Goal: Task Accomplishment & Management: Check status

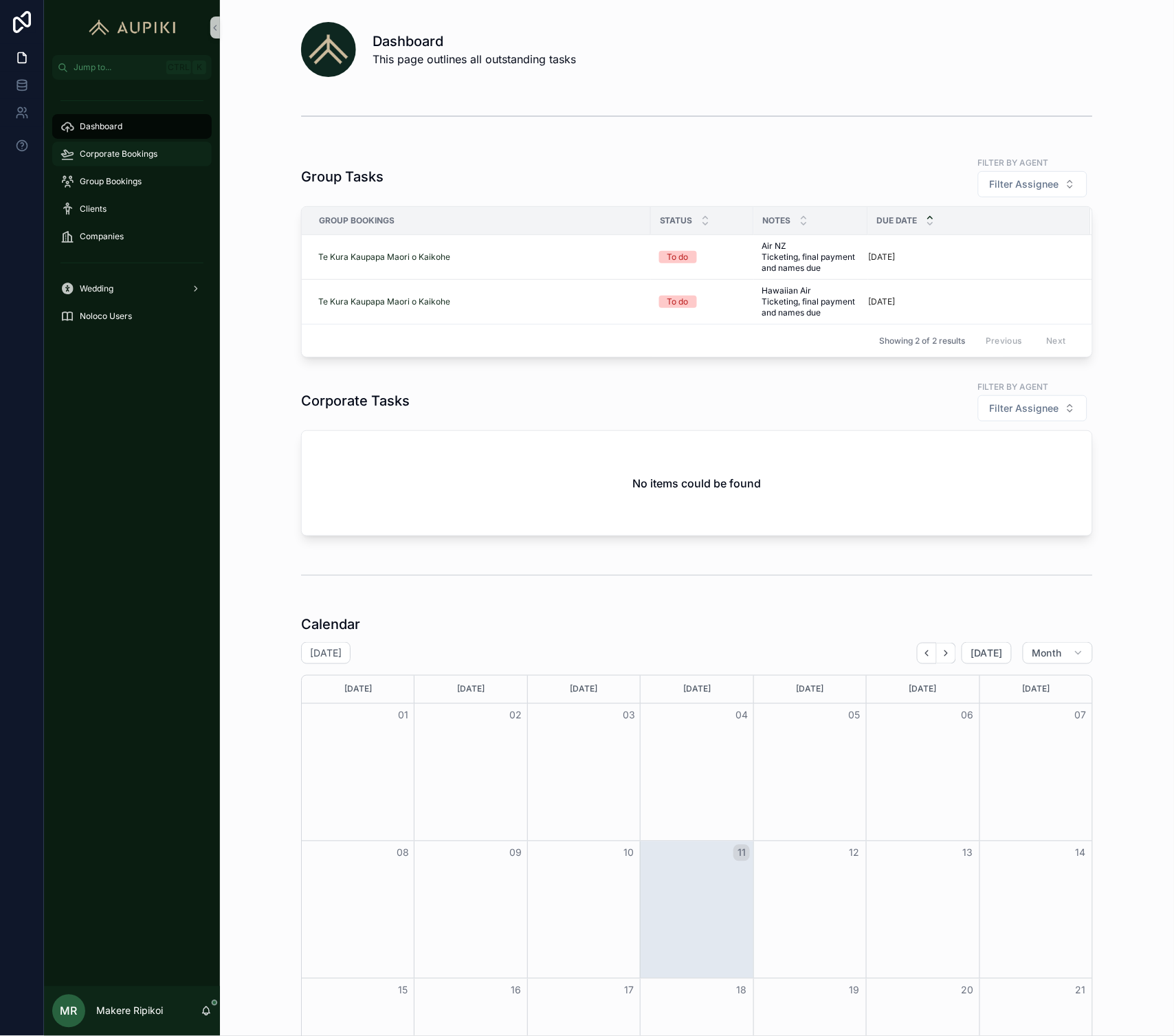
click at [87, 156] on span "Corporate Bookings" at bounding box center [118, 154] width 78 height 11
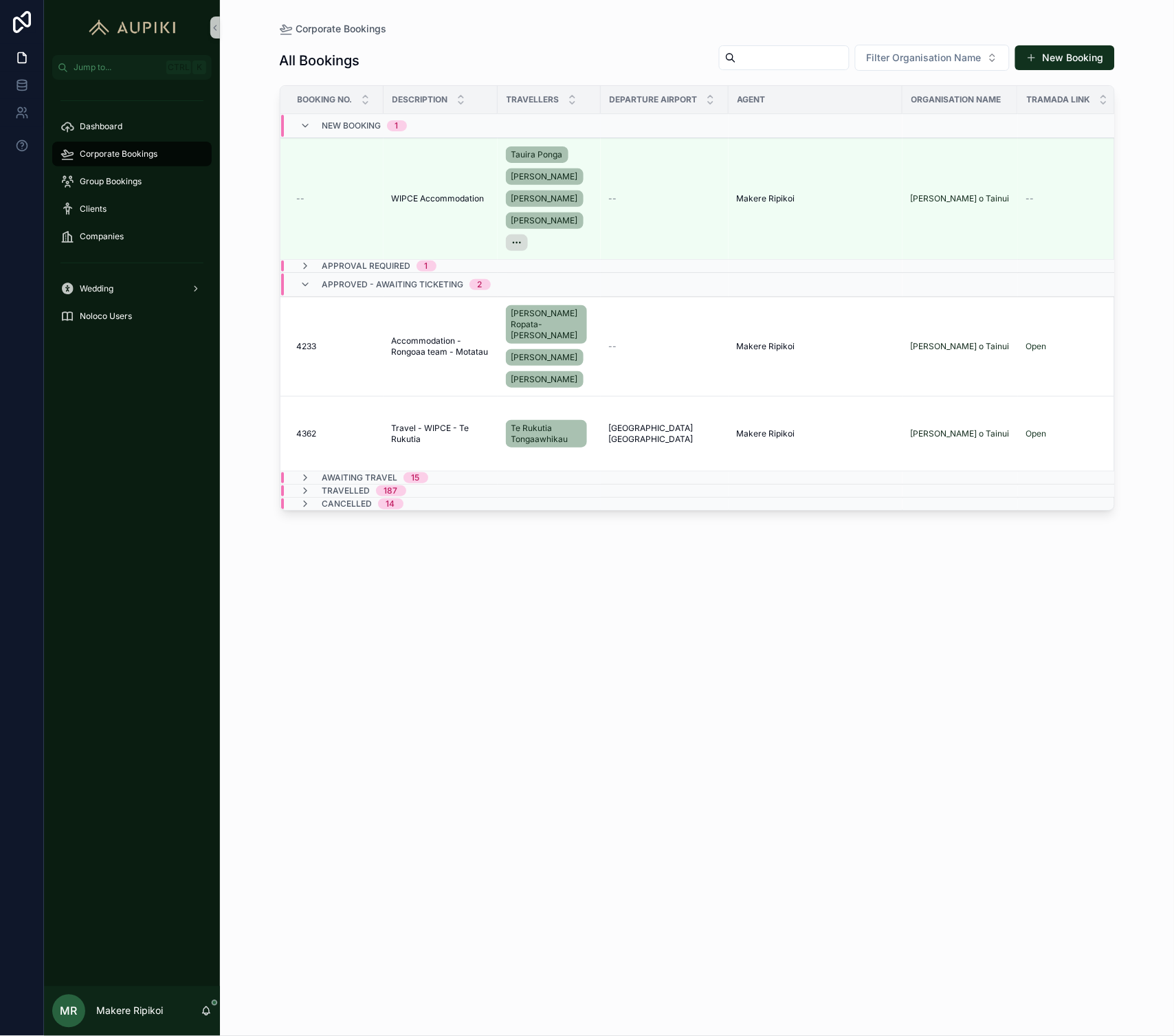
click at [397, 263] on span "Approval Required" at bounding box center [366, 266] width 89 height 11
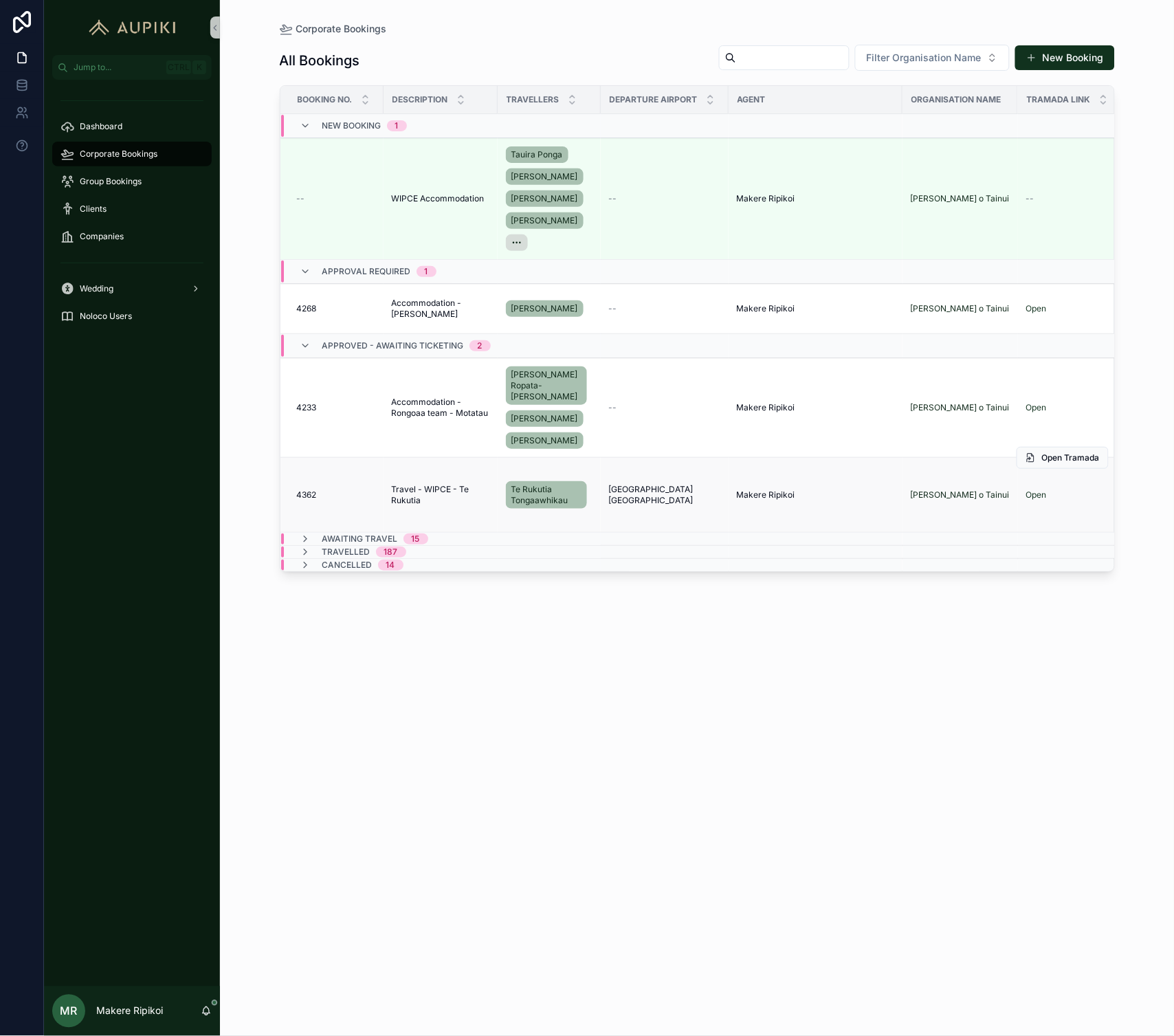
click at [429, 484] on span "Travel - WIPCE - Te Rukutia" at bounding box center [441, 495] width 97 height 22
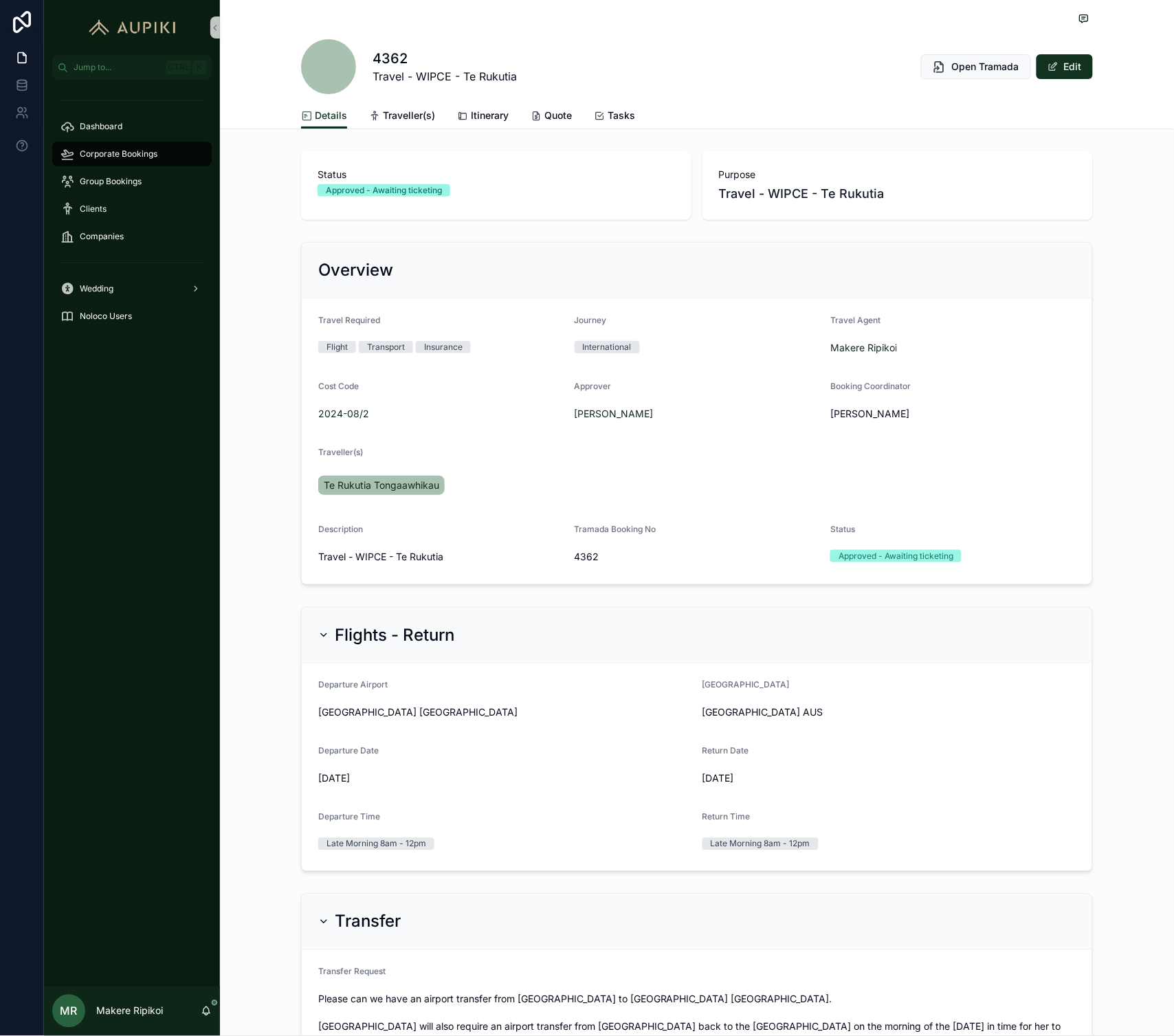
scroll to position [231, 0]
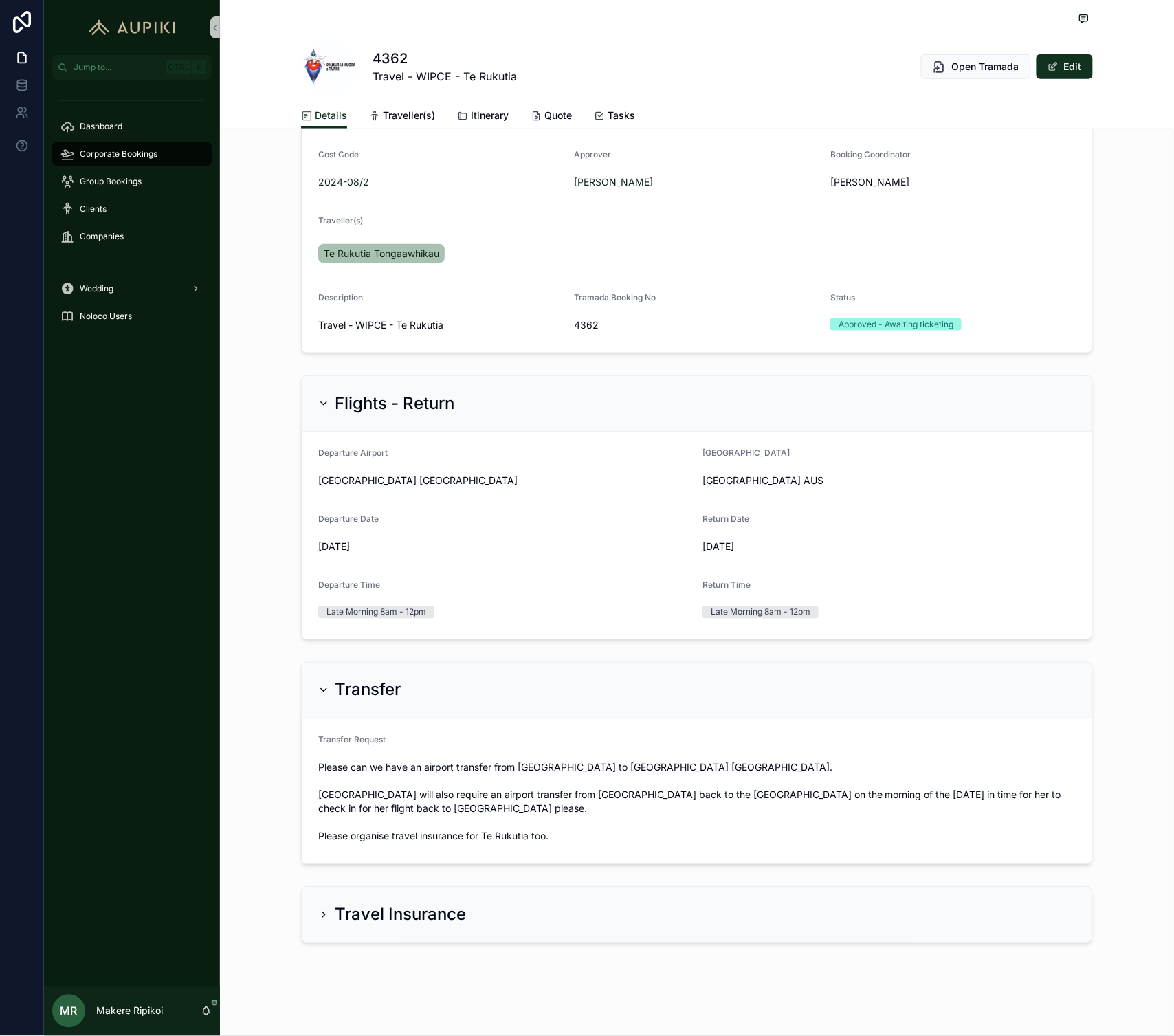
click at [598, 940] on div "Travel Insurance" at bounding box center [697, 914] width 791 height 55
click at [404, 897] on div "Travel Insurance" at bounding box center [697, 914] width 791 height 55
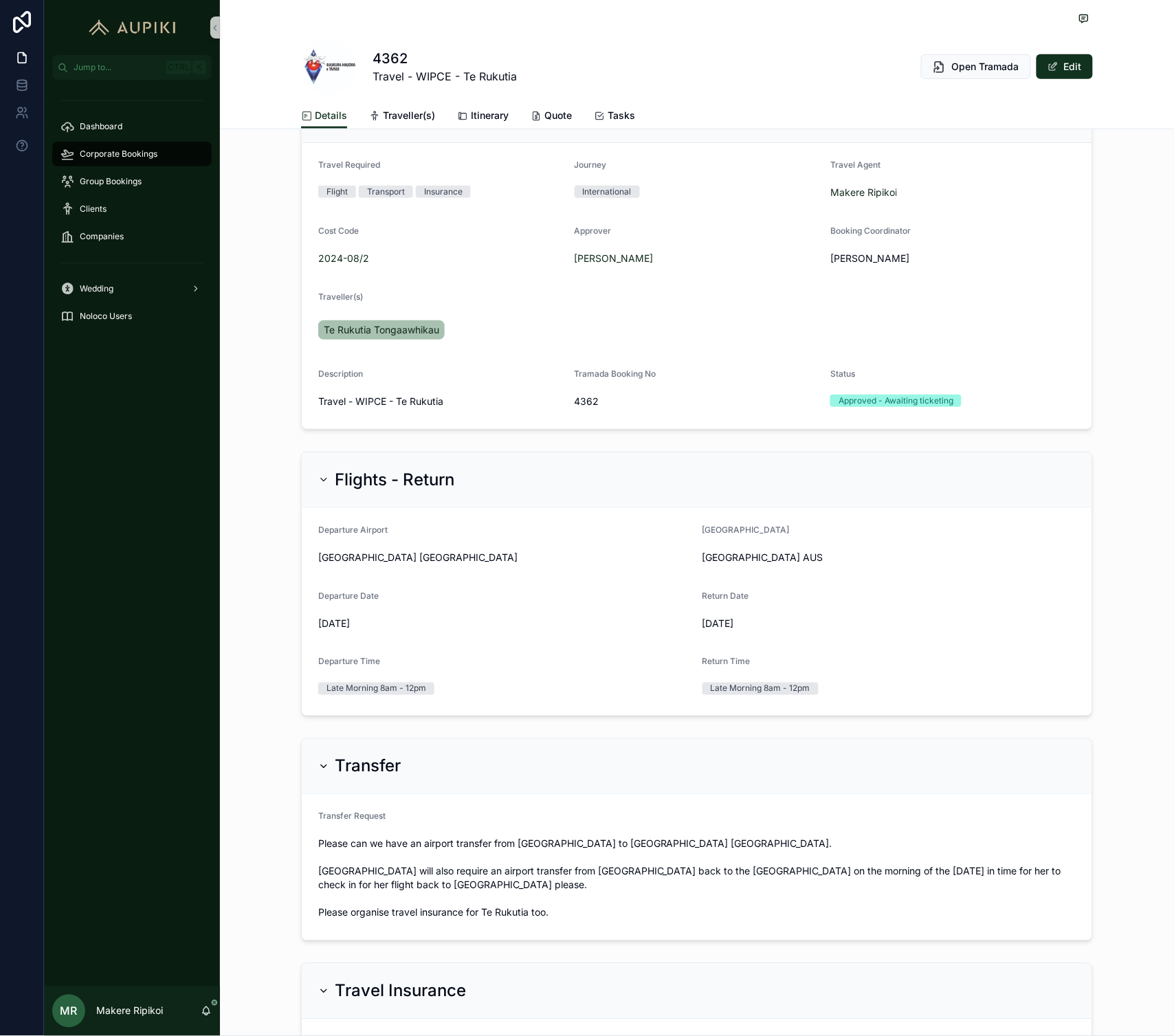
scroll to position [0, 0]
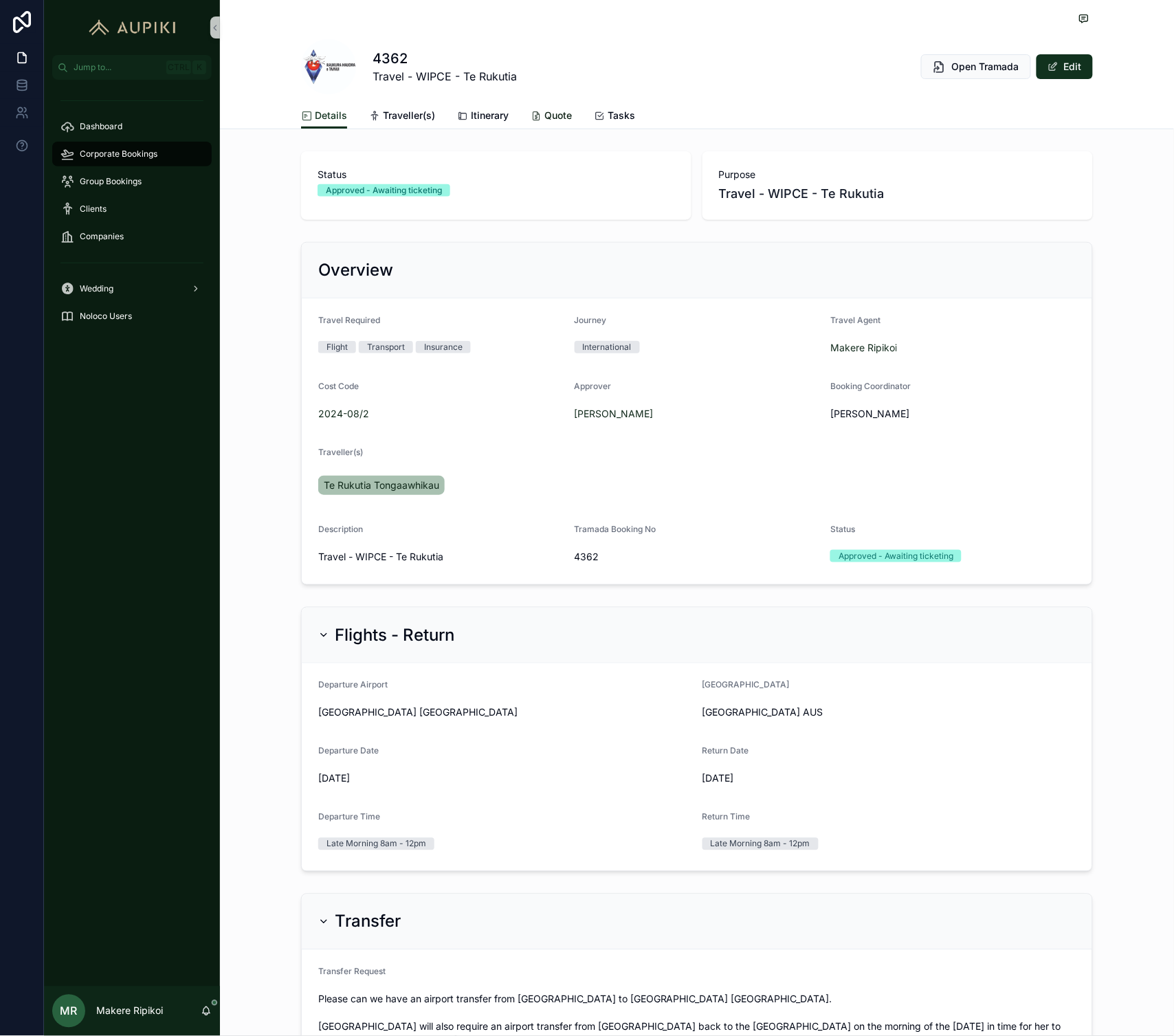
click at [560, 115] on span "Quote" at bounding box center [558, 115] width 27 height 14
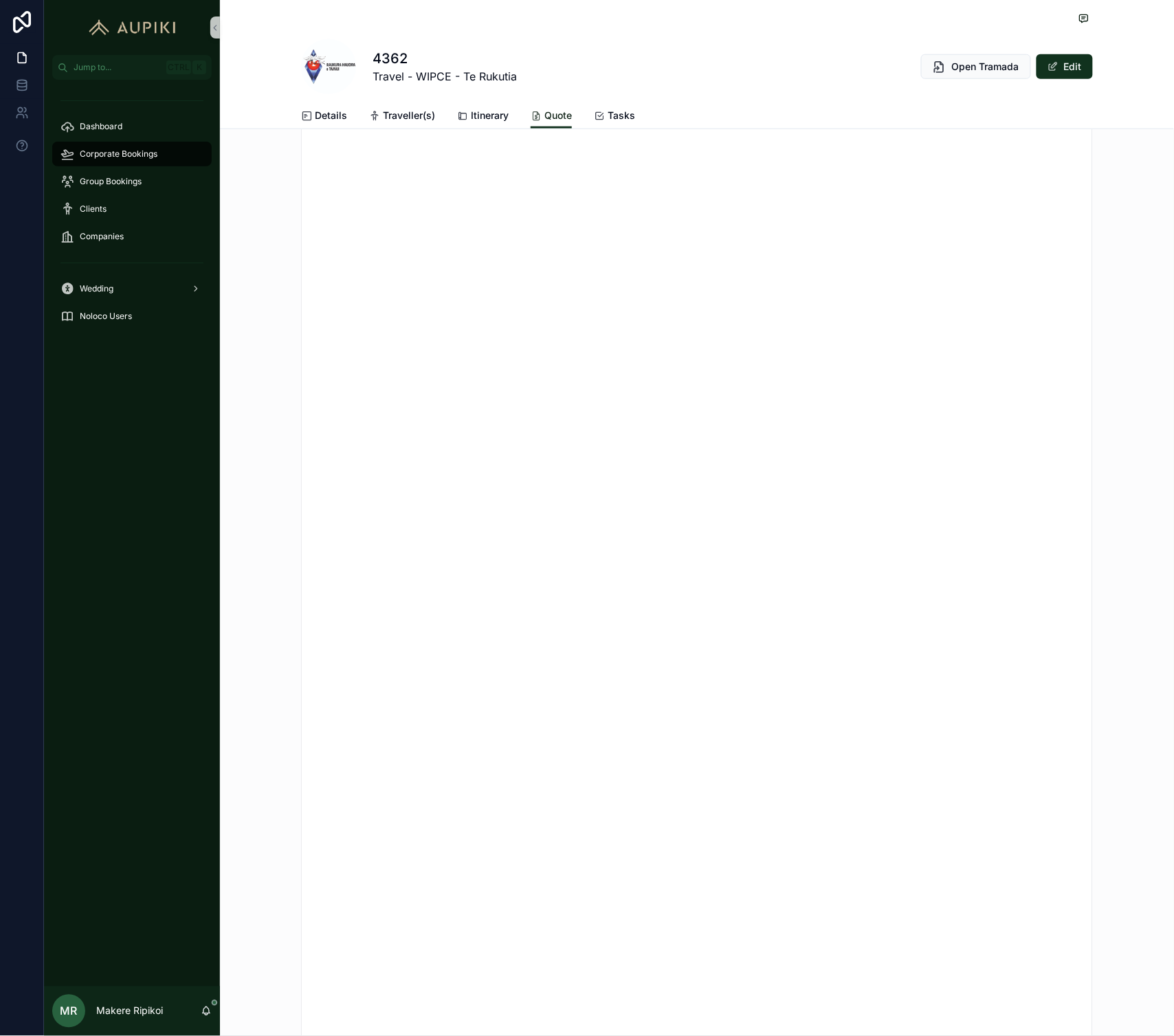
scroll to position [305, 0]
click at [136, 156] on span "Corporate Bookings" at bounding box center [118, 154] width 78 height 11
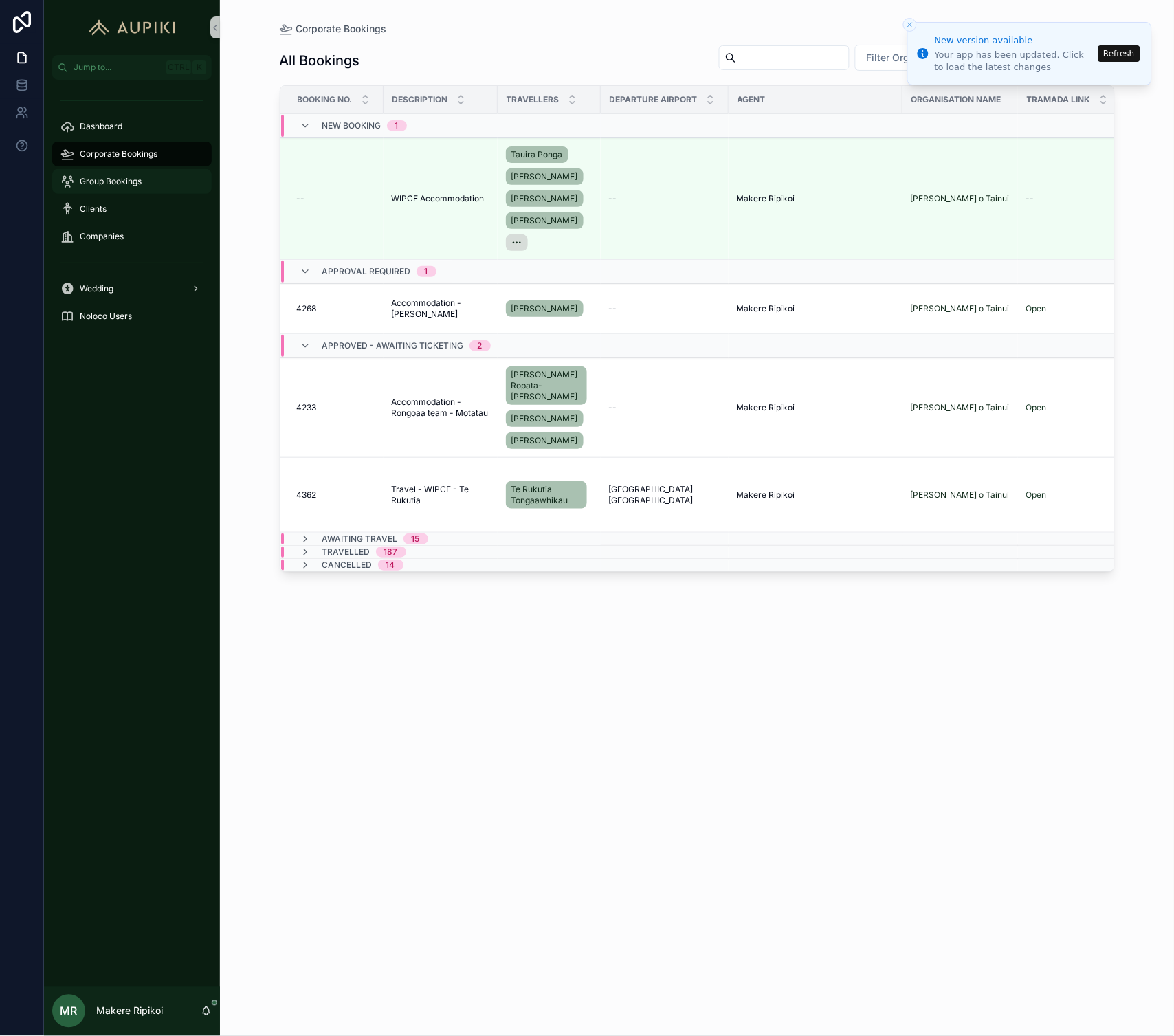
click at [124, 176] on span "Group Bookings" at bounding box center [110, 182] width 62 height 11
